Goal: Task Accomplishment & Management: Complete application form

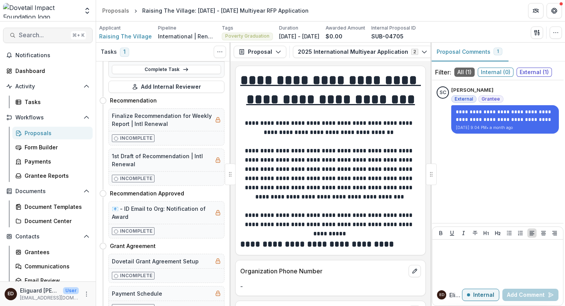
click at [43, 38] on span "Search..." at bounding box center [43, 35] width 49 height 7
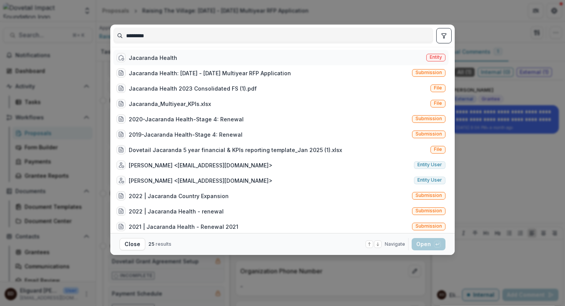
type input "*********"
click at [153, 58] on div "Jacaranda Health" at bounding box center [153, 58] width 48 height 8
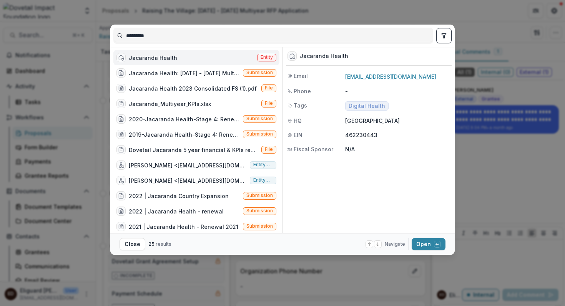
click at [262, 56] on span "Entity" at bounding box center [267, 57] width 12 height 5
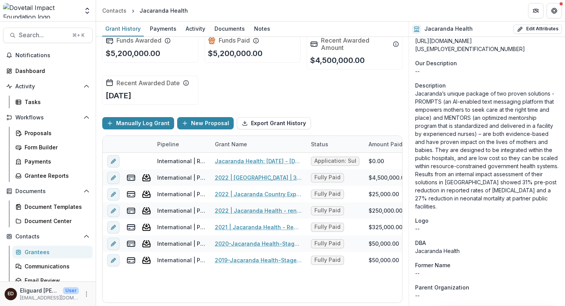
scroll to position [618, 0]
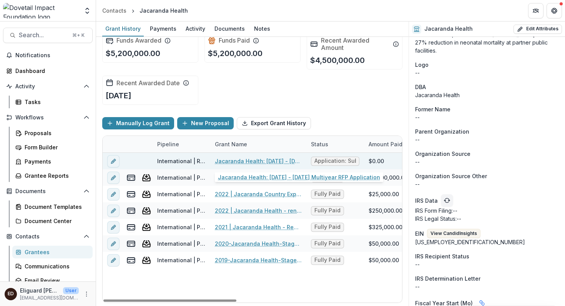
click at [252, 161] on link "Jacaranda Health: [DATE] - [DATE] Multiyear RFP Application" at bounding box center [258, 161] width 87 height 8
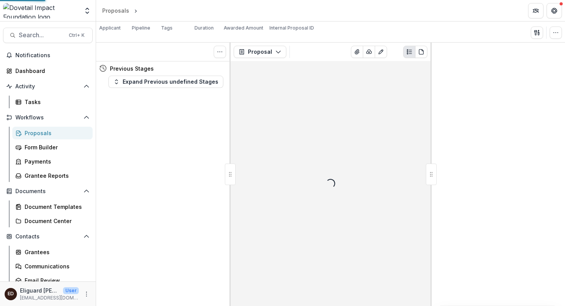
click at [252, 161] on div "Loading..." at bounding box center [331, 183] width 200 height 245
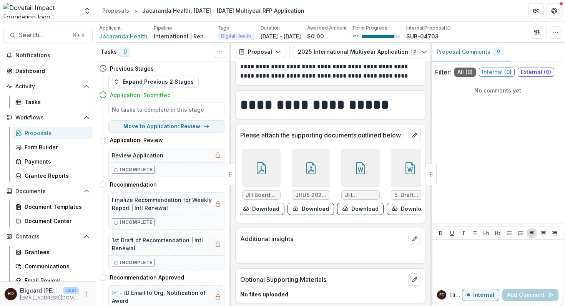
scroll to position [0, 18]
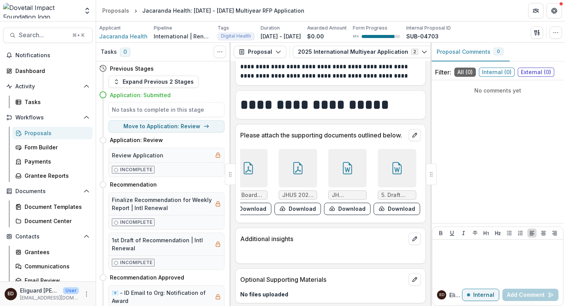
click at [293, 192] on span "JHUS 2023 990 Form (PD).pdf" at bounding box center [298, 195] width 32 height 7
click at [292, 169] on div at bounding box center [298, 168] width 38 height 38
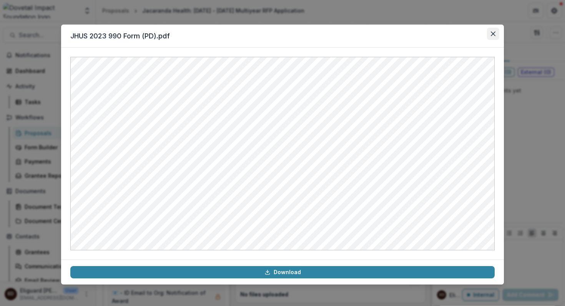
click at [494, 33] on icon "Close" at bounding box center [493, 34] width 5 height 5
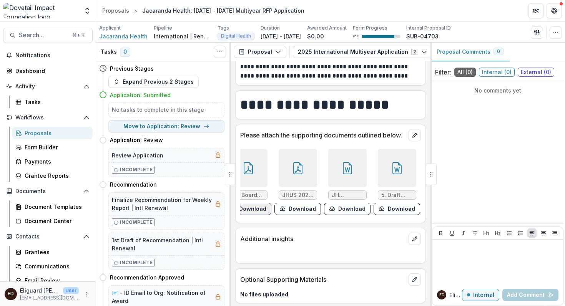
click at [254, 203] on button "Download" at bounding box center [248, 209] width 46 height 12
click at [254, 192] on span "JH Board Bios (as of [DATE]).pdf" at bounding box center [248, 195] width 32 height 7
click at [251, 192] on span "JH Board Bios (as of [DATE]).pdf" at bounding box center [248, 195] width 32 height 7
click at [252, 167] on div at bounding box center [248, 168] width 38 height 38
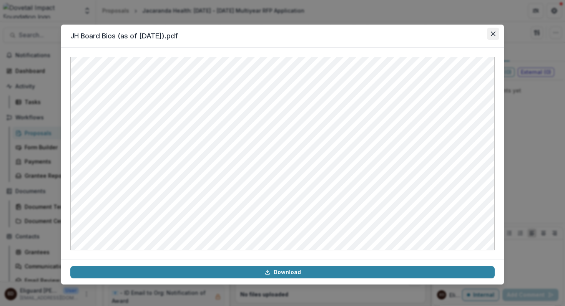
click at [493, 36] on icon "Close" at bounding box center [493, 34] width 5 height 5
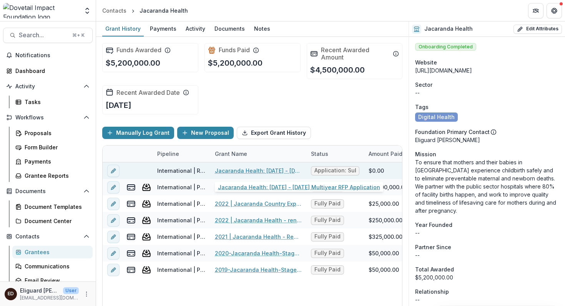
click at [245, 172] on link "Jacaranda Health: [DATE] - [DATE] Multiyear RFP Application" at bounding box center [258, 171] width 87 height 8
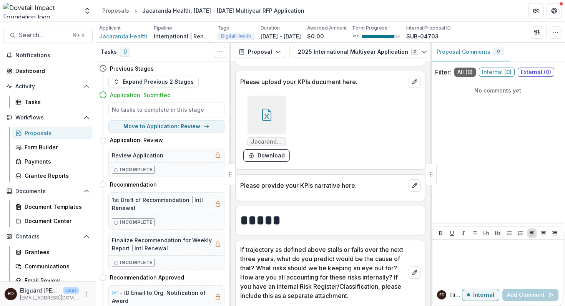
scroll to position [2766, 0]
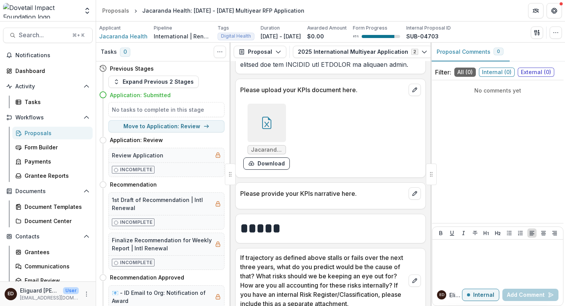
click at [260, 104] on div at bounding box center [266, 123] width 38 height 38
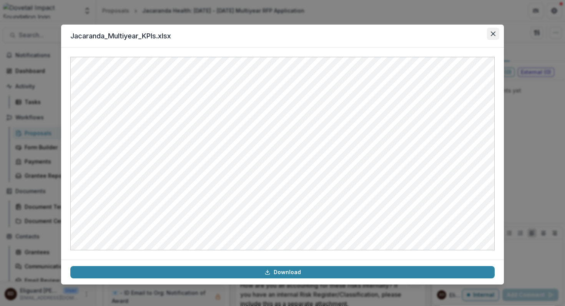
click at [492, 35] on icon "Close" at bounding box center [493, 34] width 5 height 5
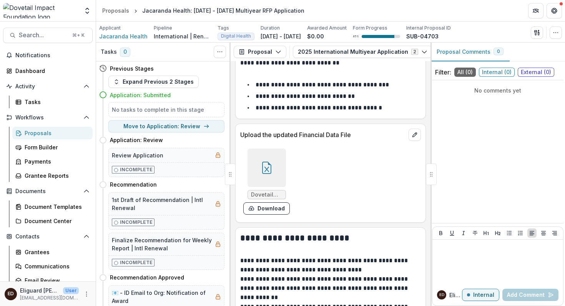
scroll to position [5593, 0]
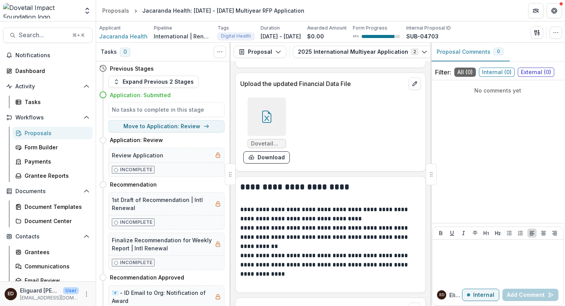
click at [273, 104] on div at bounding box center [266, 117] width 38 height 38
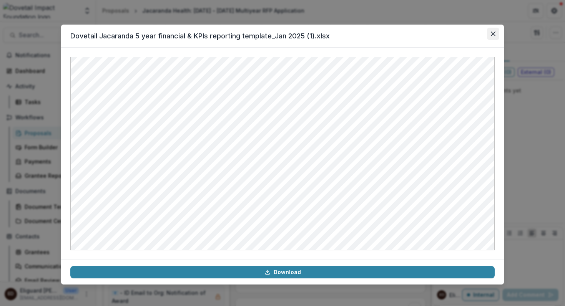
click at [494, 34] on icon "Close" at bounding box center [493, 34] width 5 height 5
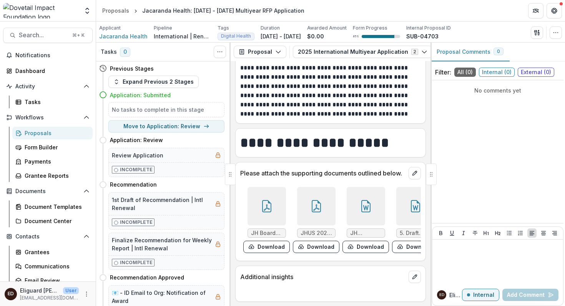
scroll to position [6469, 0]
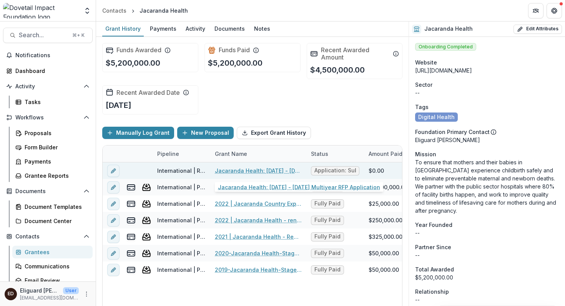
click at [250, 170] on link "Jacaranda Health: [DATE] - [DATE] Multiyear RFP Application" at bounding box center [258, 171] width 87 height 8
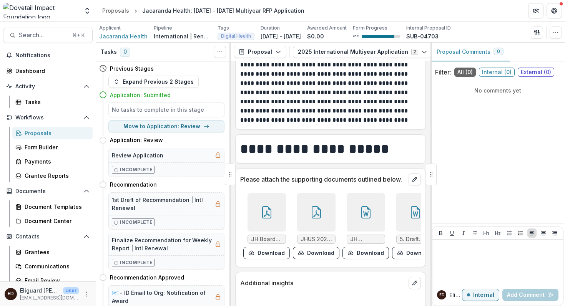
scroll to position [6505, 0]
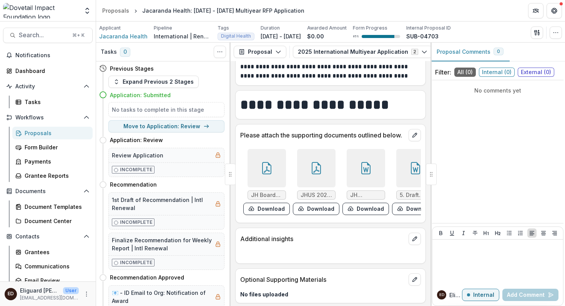
click at [269, 169] on div at bounding box center [266, 168] width 38 height 38
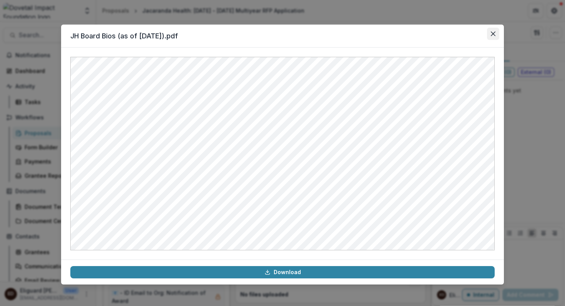
click at [493, 35] on icon "Close" at bounding box center [493, 34] width 5 height 5
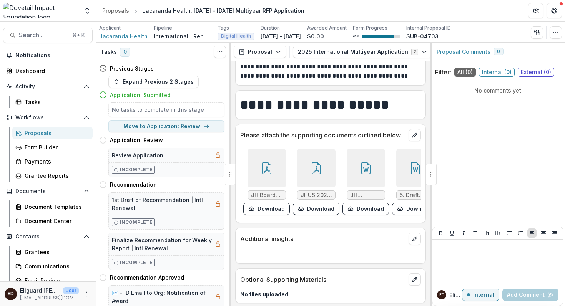
click at [314, 166] on icon at bounding box center [316, 169] width 6 height 7
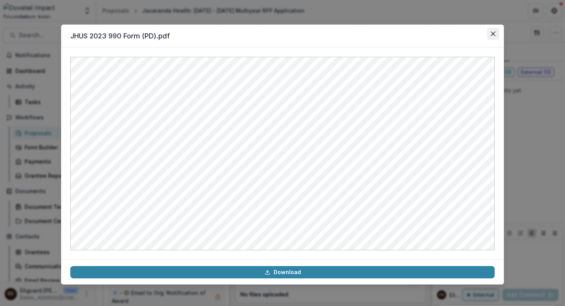
click at [493, 35] on icon "Close" at bounding box center [493, 34] width 5 height 5
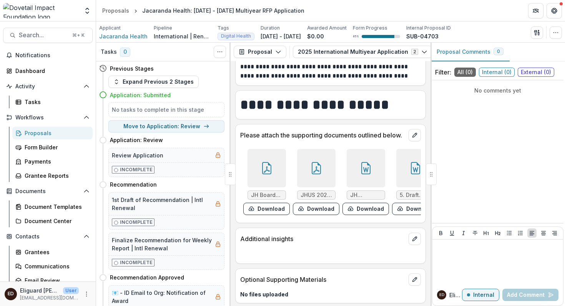
click at [370, 153] on div at bounding box center [366, 168] width 38 height 38
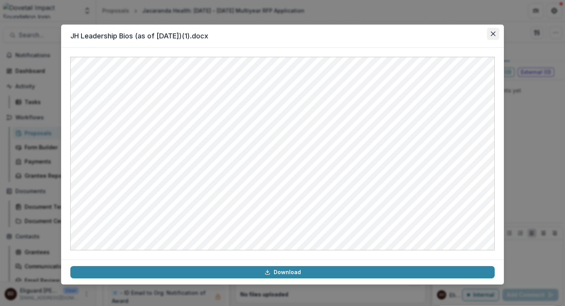
click at [493, 33] on icon "Close" at bounding box center [493, 34] width 5 height 5
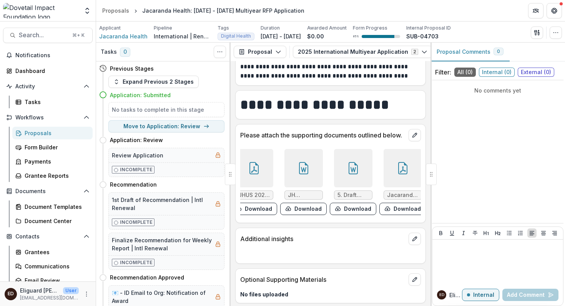
scroll to position [0, 66]
click at [343, 162] on icon at bounding box center [349, 168] width 12 height 12
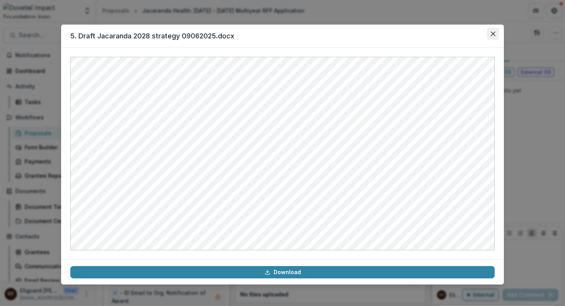
click at [493, 34] on icon "Close" at bounding box center [493, 34] width 5 height 5
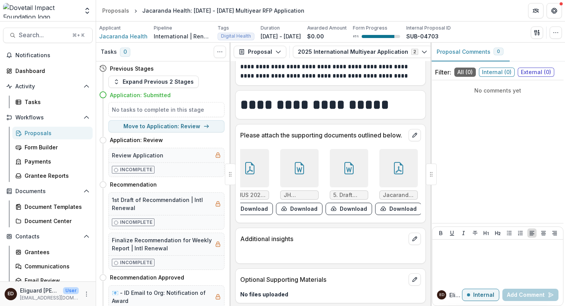
click at [392, 162] on icon at bounding box center [398, 168] width 12 height 12
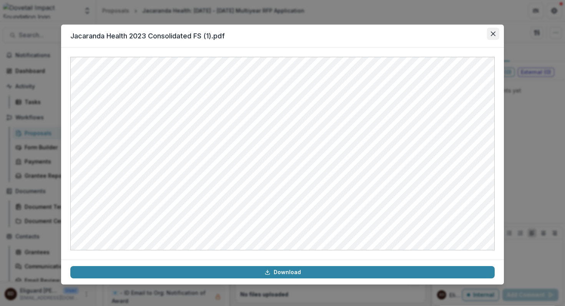
click at [492, 31] on button "Close" at bounding box center [493, 34] width 12 height 12
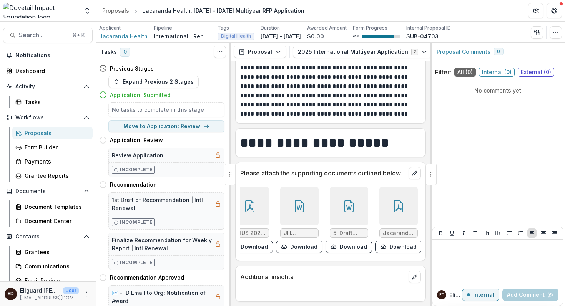
scroll to position [6505, 0]
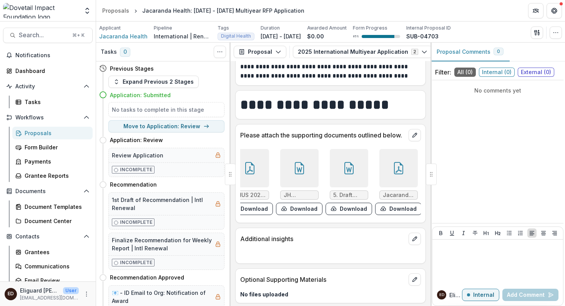
drag, startPoint x: 366, startPoint y: 214, endPoint x: 308, endPoint y: 214, distance: 58.4
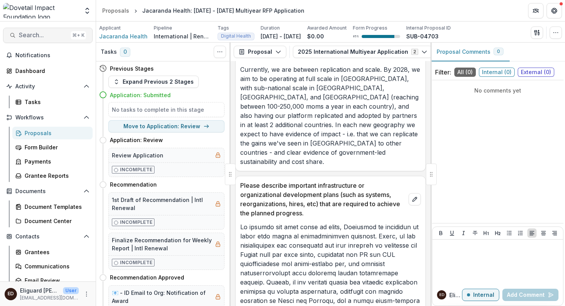
scroll to position [0, 0]
click at [40, 38] on span "Search..." at bounding box center [43, 34] width 49 height 7
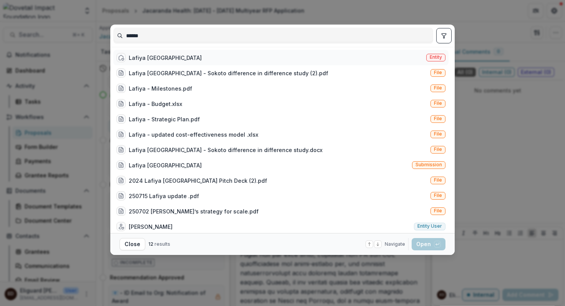
type input "******"
click at [153, 58] on div "Lafiya [GEOGRAPHIC_DATA]" at bounding box center [165, 58] width 73 height 8
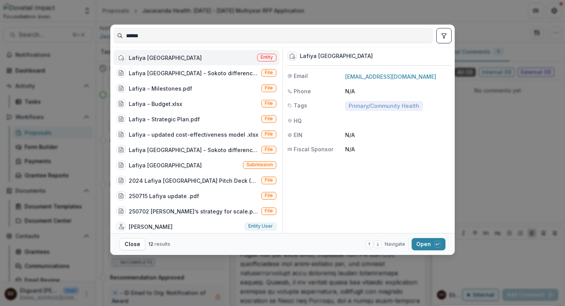
click at [264, 58] on span "Entity" at bounding box center [267, 57] width 12 height 5
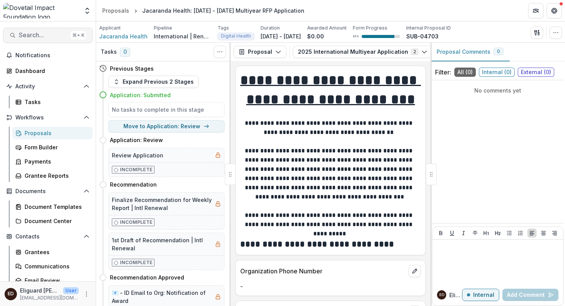
click at [54, 37] on span "Search..." at bounding box center [43, 35] width 49 height 7
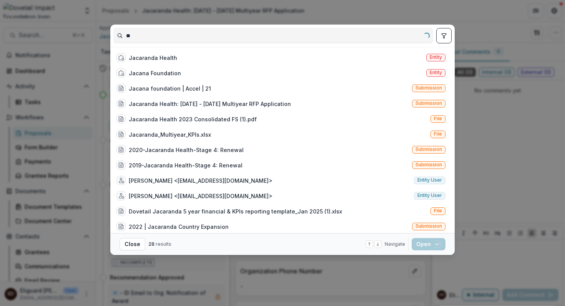
type input "*"
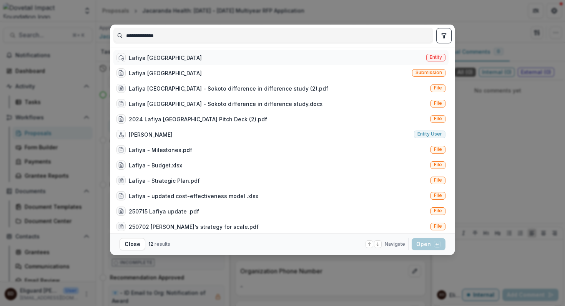
type input "**********"
click at [430, 58] on span "Entity" at bounding box center [436, 57] width 12 height 5
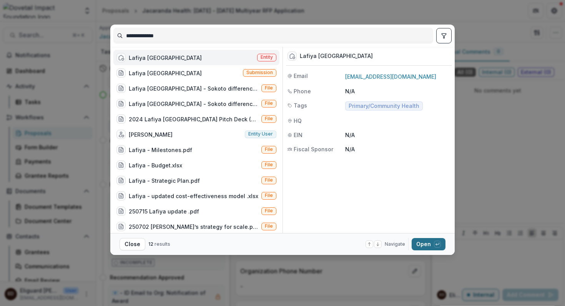
click at [423, 245] on button "Open with enter key" at bounding box center [429, 244] width 34 height 12
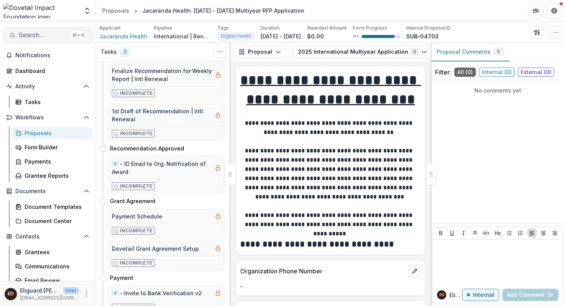
click at [46, 35] on span "Search..." at bounding box center [43, 35] width 49 height 7
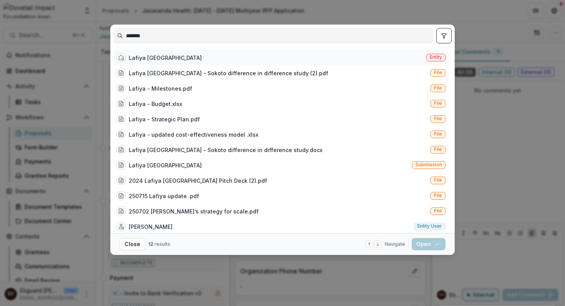
type input "******"
click at [141, 59] on div "Lafiya [GEOGRAPHIC_DATA]" at bounding box center [165, 58] width 73 height 8
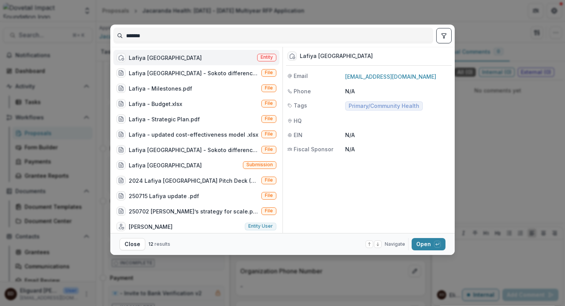
click at [265, 58] on span "Entity" at bounding box center [267, 57] width 12 height 5
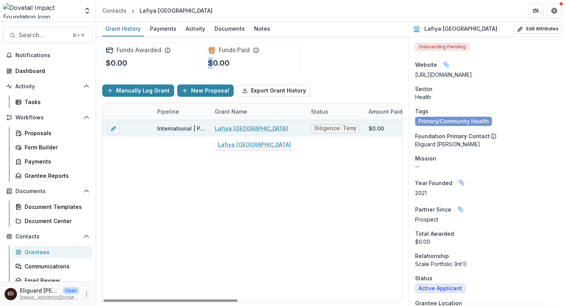
click at [233, 128] on link "Lafiya [GEOGRAPHIC_DATA]" at bounding box center [251, 129] width 73 height 8
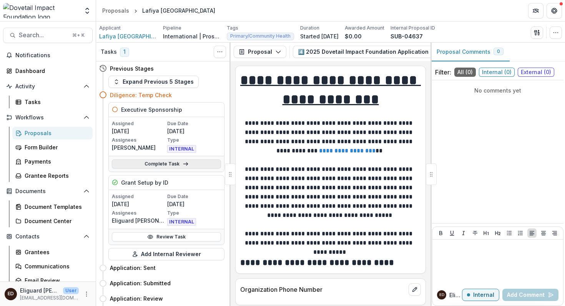
click at [166, 164] on link "Complete Task" at bounding box center [166, 163] width 109 height 9
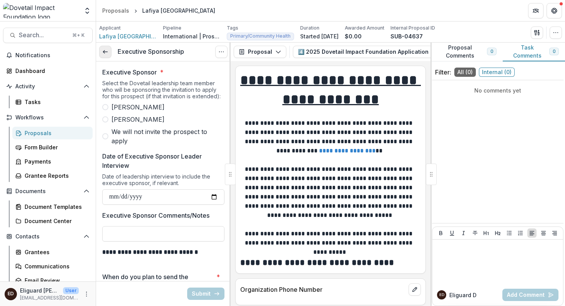
click at [107, 50] on icon at bounding box center [105, 52] width 6 height 6
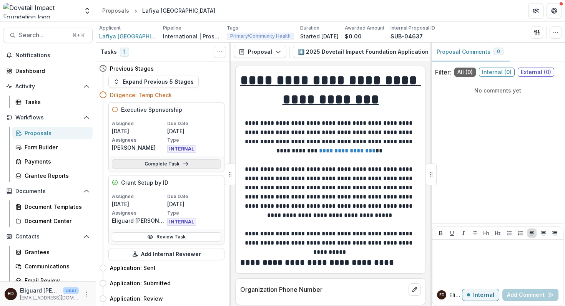
click at [161, 164] on link "Complete Task" at bounding box center [166, 163] width 109 height 9
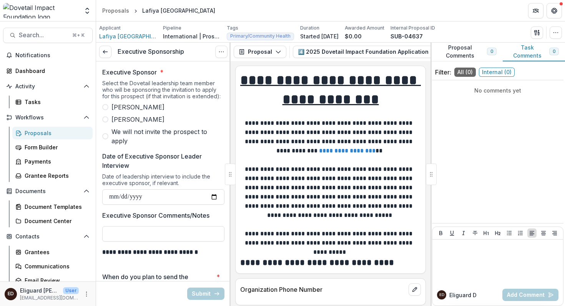
click at [107, 120] on span at bounding box center [105, 119] width 6 height 6
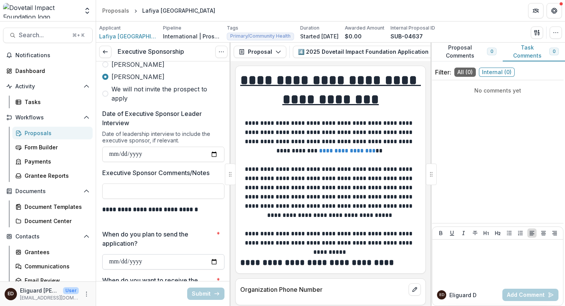
scroll to position [48, 0]
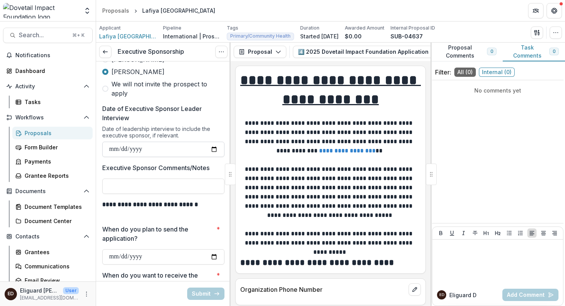
click at [211, 148] on input "Date of Executive Sponsor Leader Interview" at bounding box center [163, 149] width 122 height 15
type input "**********"
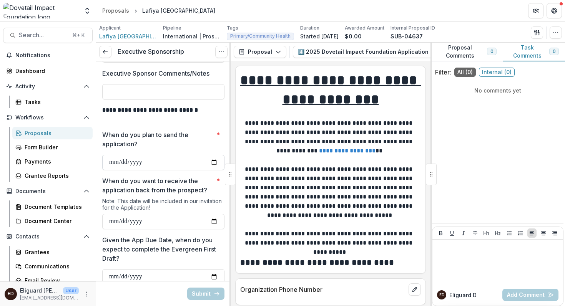
scroll to position [146, 0]
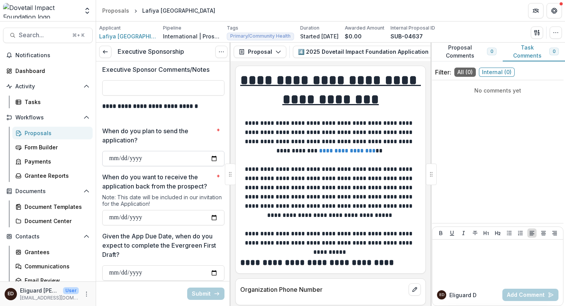
click at [212, 159] on input "When do you plan to send the application? *" at bounding box center [163, 158] width 122 height 15
type input "**********"
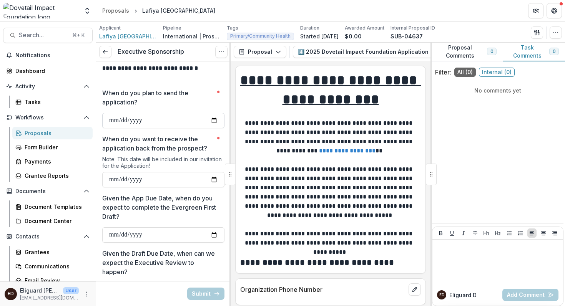
scroll to position [185, 0]
click at [211, 179] on input "When do you want to receive the application back from the prospect? *" at bounding box center [163, 178] width 122 height 15
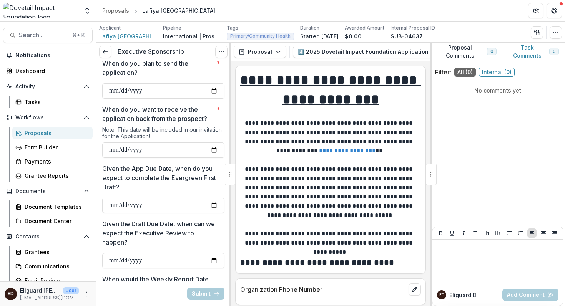
scroll to position [213, 0]
click at [211, 152] on input "**********" at bounding box center [163, 150] width 122 height 15
type input "**********"
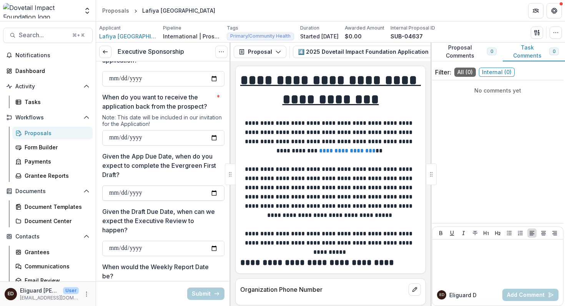
click at [212, 193] on input "Given the App Due Date, when do you expect to complete the Evergreen First Draf…" at bounding box center [163, 193] width 122 height 15
click at [37, 273] on div "Grantees Communications Email Review" at bounding box center [52, 266] width 86 height 41
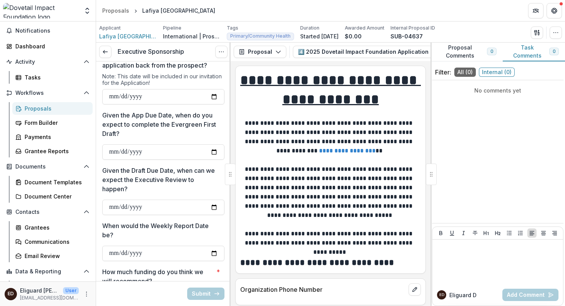
scroll to position [289, 0]
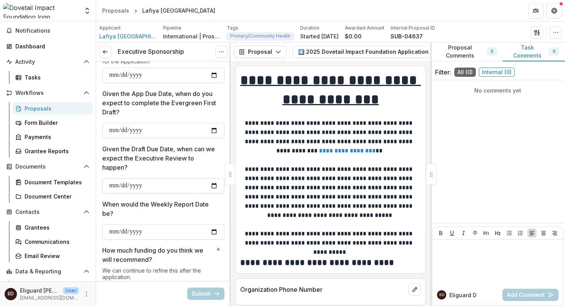
click at [212, 186] on input "Given the Draft Due Date, when can we expect the Executive Review to happen?" at bounding box center [163, 185] width 122 height 15
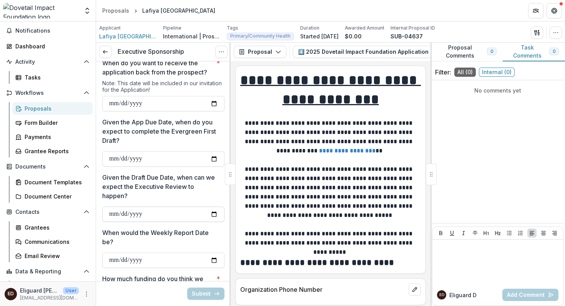
scroll to position [261, 0]
click at [211, 158] on input "**********" at bounding box center [163, 158] width 122 height 15
type input "**********"
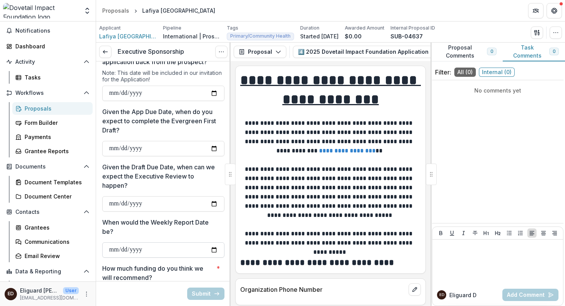
click at [212, 250] on input "When would the Weekly Report Date be?" at bounding box center [163, 249] width 122 height 15
type input "**********"
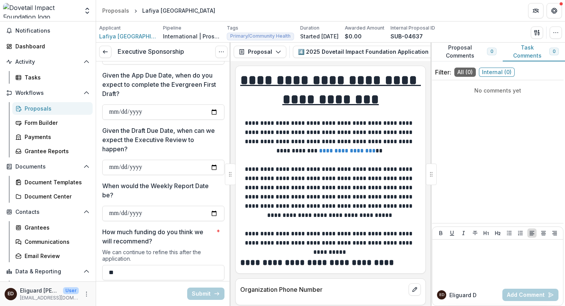
scroll to position [310, 0]
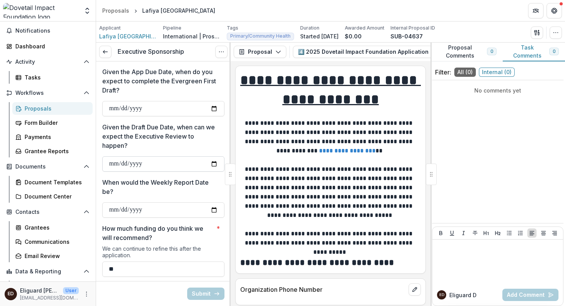
click at [210, 164] on input "Given the Draft Due Date, when can we expect the Executive Review to happen?" at bounding box center [163, 163] width 122 height 15
type input "**********"
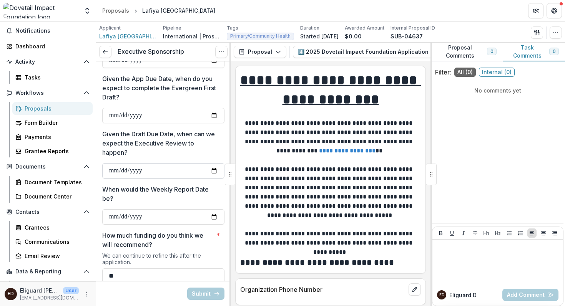
scroll to position [331, 0]
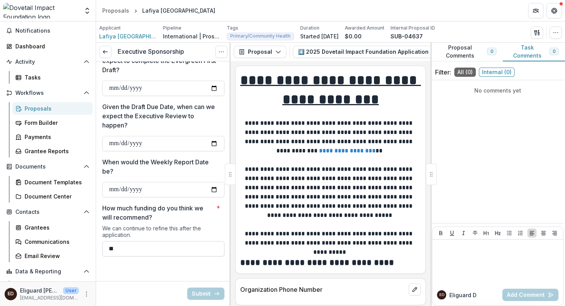
click at [116, 248] on input "**" at bounding box center [163, 248] width 122 height 15
type input "********"
click at [202, 227] on div "We can continue to refine this after the application." at bounding box center [163, 233] width 122 height 16
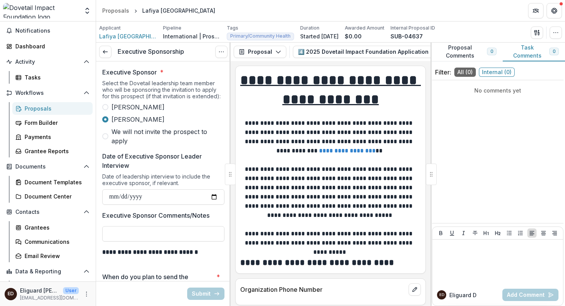
scroll to position [18, 0]
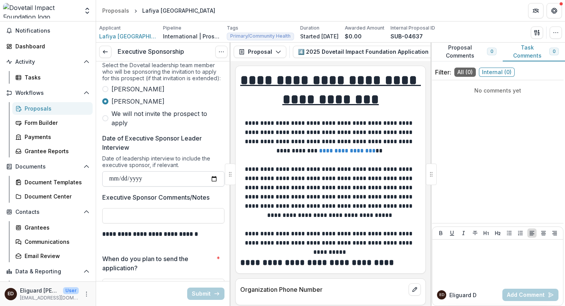
click at [211, 179] on input "**********" at bounding box center [163, 178] width 122 height 15
type input "**********"
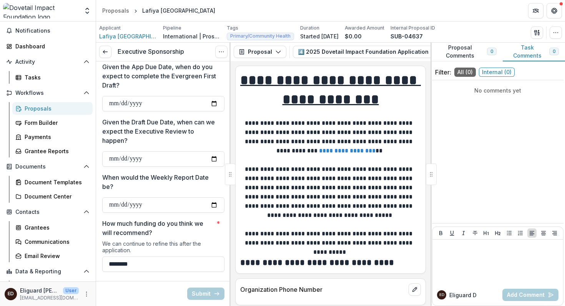
scroll to position [331, 0]
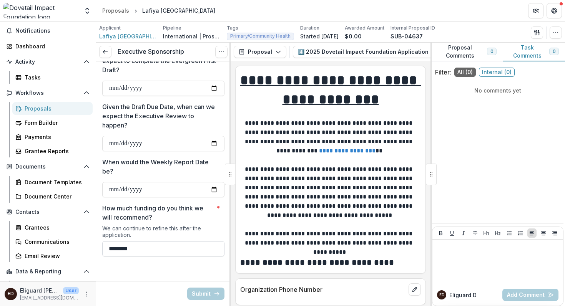
click at [159, 249] on input "********" at bounding box center [163, 248] width 122 height 15
click at [103, 57] on link at bounding box center [105, 52] width 12 height 12
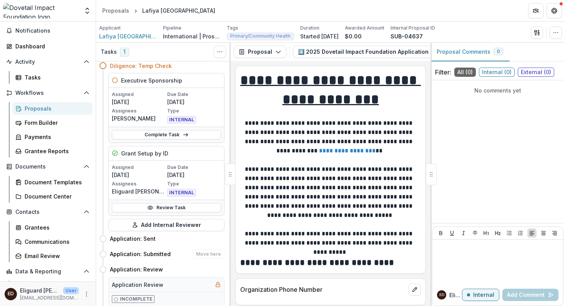
scroll to position [30, 0]
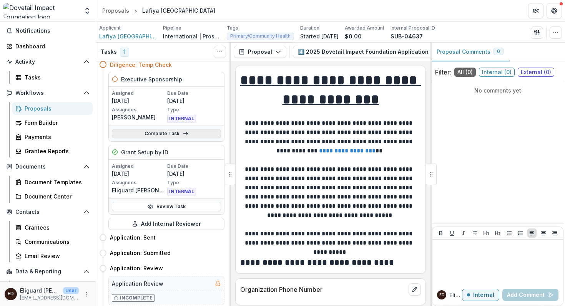
click at [158, 133] on link "Complete Task" at bounding box center [166, 133] width 109 height 9
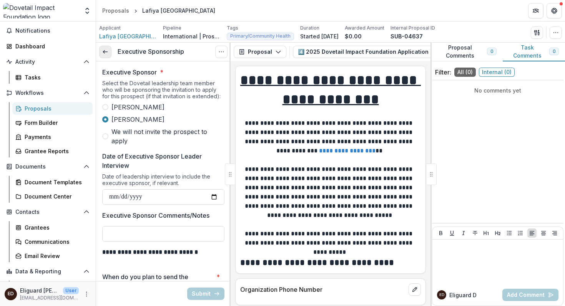
click at [105, 52] on line at bounding box center [105, 52] width 4 height 0
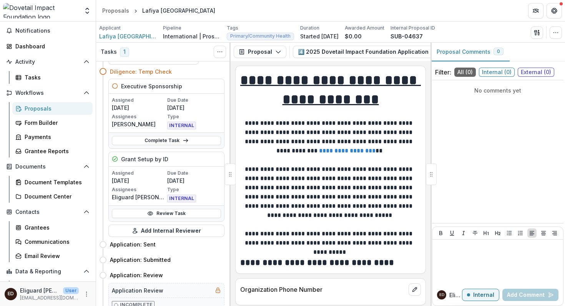
scroll to position [32, 0]
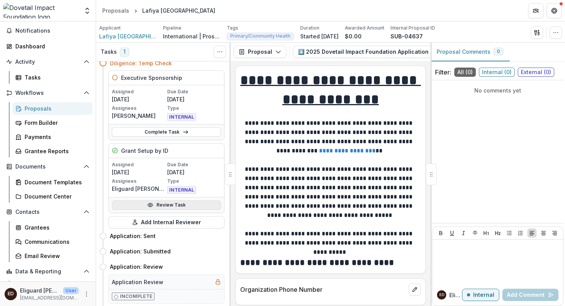
click at [161, 204] on link "Review Task" at bounding box center [166, 205] width 109 height 9
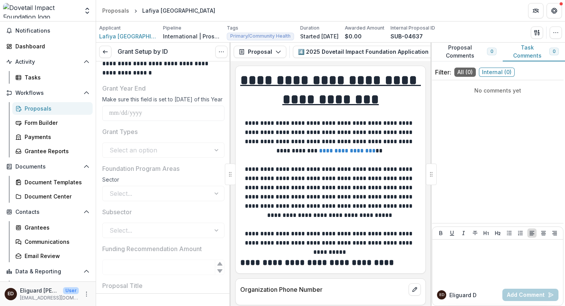
scroll to position [154, 0]
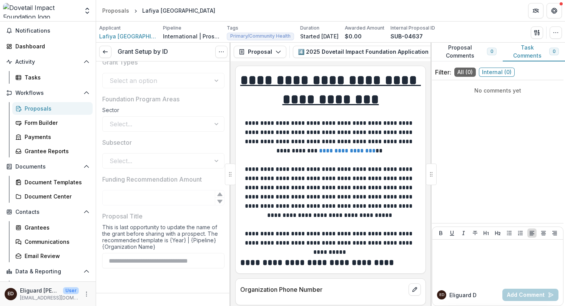
click at [165, 161] on div "Select..." at bounding box center [163, 160] width 122 height 15
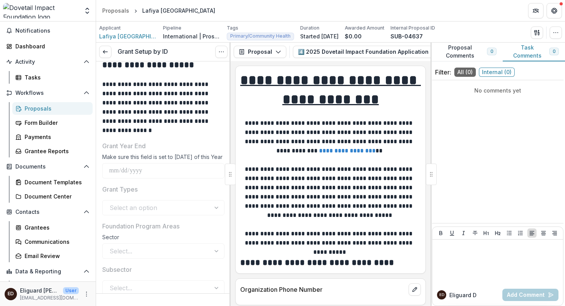
scroll to position [0, 0]
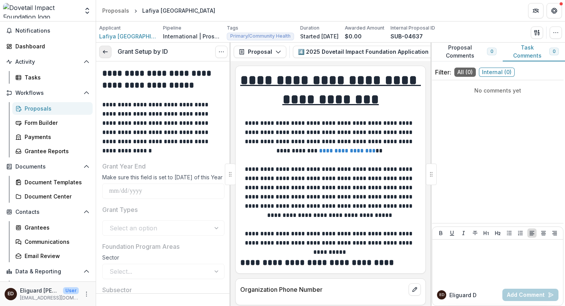
click at [103, 51] on icon at bounding box center [105, 52] width 6 height 6
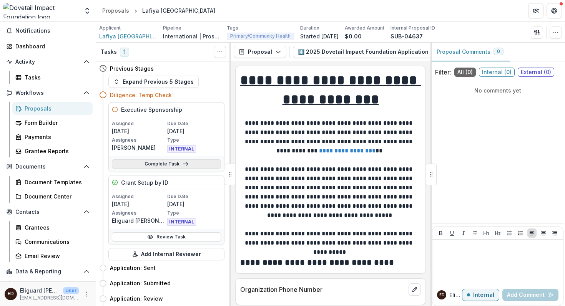
click at [157, 164] on link "Complete Task" at bounding box center [166, 163] width 109 height 9
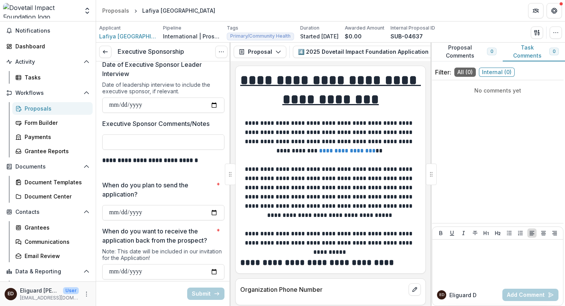
scroll to position [93, 0]
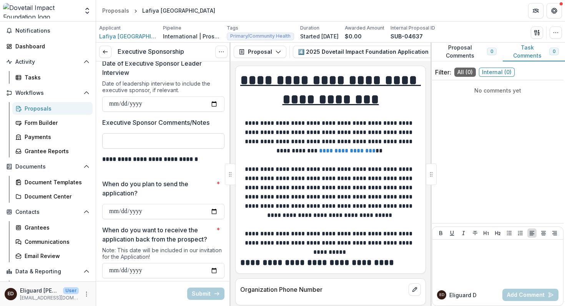
click at [172, 141] on input "Executive Sponsor Comments/Notes" at bounding box center [163, 140] width 122 height 15
type input "*"
type input "***"
click at [195, 171] on p at bounding box center [163, 168] width 122 height 9
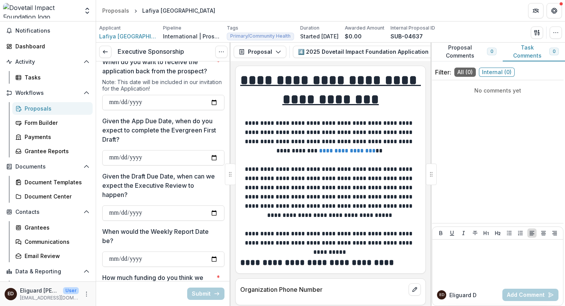
scroll to position [331, 0]
